Goal: Transaction & Acquisition: Purchase product/service

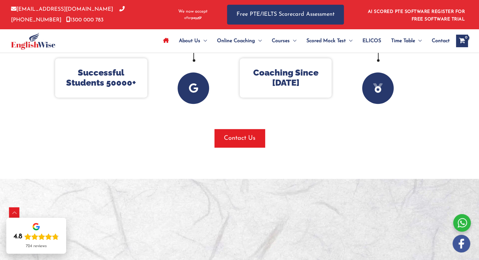
scroll to position [347, 0]
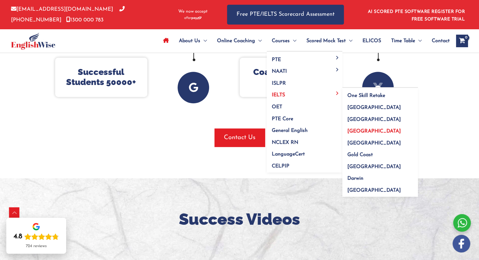
click at [363, 126] on link "[GEOGRAPHIC_DATA]" at bounding box center [381, 130] width 76 height 12
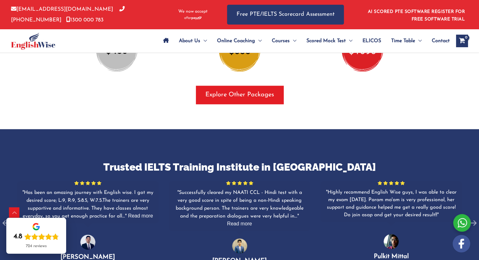
scroll to position [756, 0]
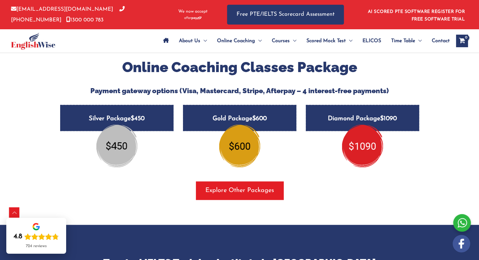
click at [424, 82] on div "Online Coaching Classes Package Payment gateway options (Visa, Mastercard, Stri…" at bounding box center [239, 76] width 369 height 37
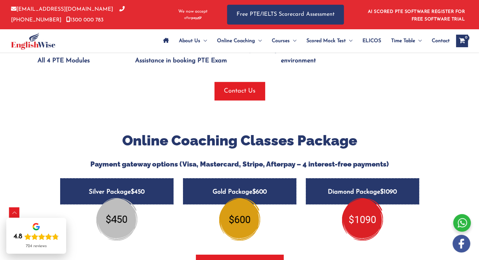
scroll to position [681, 0]
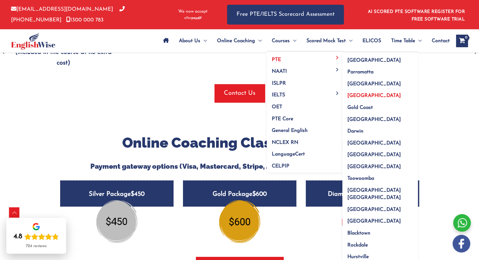
click at [358, 92] on link "[GEOGRAPHIC_DATA]" at bounding box center [381, 94] width 76 height 12
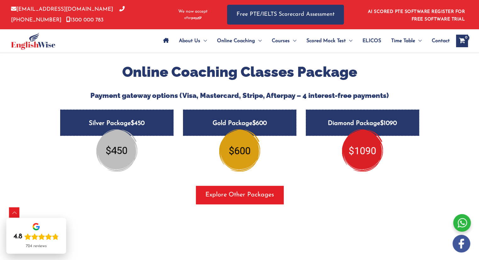
scroll to position [752, 0]
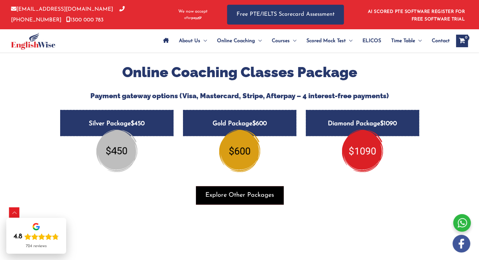
click at [234, 191] on span "Explore Other Packages" at bounding box center [239, 195] width 69 height 9
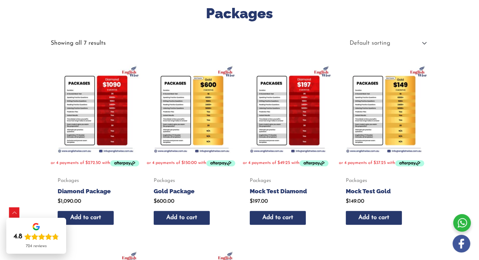
scroll to position [101, 0]
click at [295, 95] on img at bounding box center [288, 109] width 90 height 90
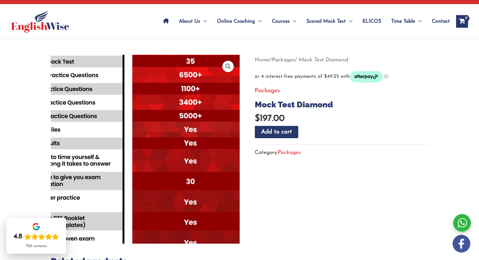
click at [167, 186] on img at bounding box center [127, 120] width 340 height 340
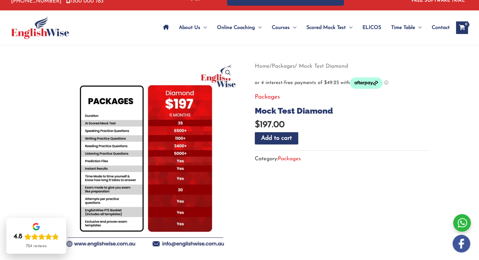
click at [326, 140] on form "Mock Test Diamond quantity Add to cart" at bounding box center [342, 141] width 174 height 18
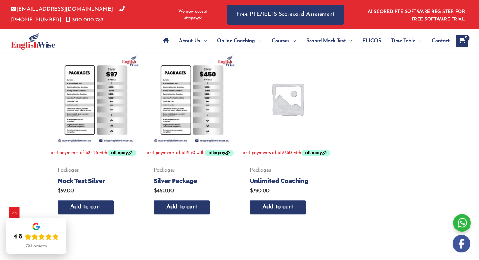
scroll to position [290, 0]
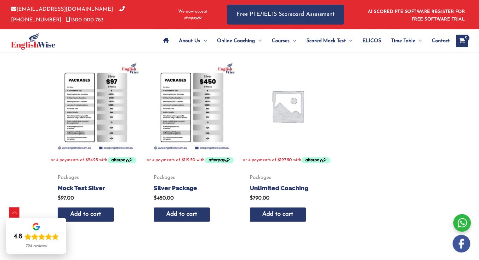
click at [215, 108] on img at bounding box center [192, 106] width 90 height 90
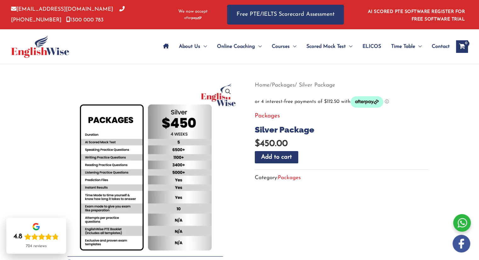
click at [38, 56] on img at bounding box center [40, 46] width 58 height 23
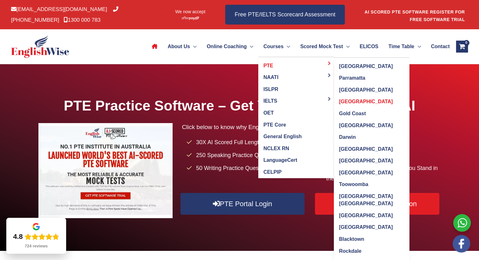
click at [340, 99] on span "[GEOGRAPHIC_DATA]" at bounding box center [366, 101] width 54 height 5
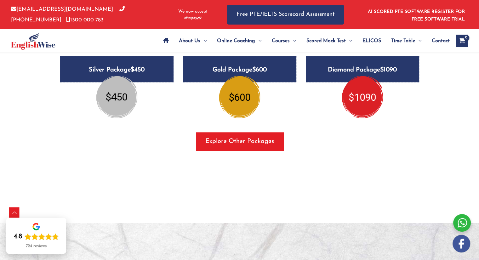
scroll to position [862, 0]
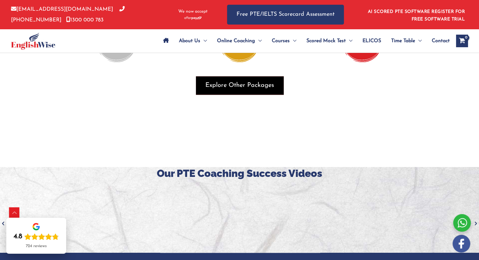
click at [251, 81] on span "Explore Other Packages" at bounding box center [239, 85] width 69 height 9
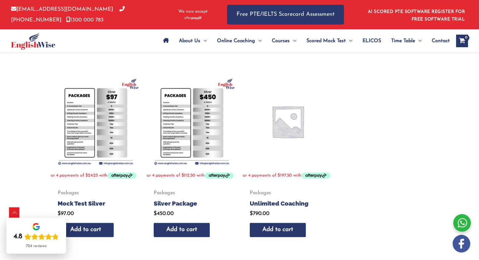
scroll to position [275, 0]
